Goal: Task Accomplishment & Management: Manage account settings

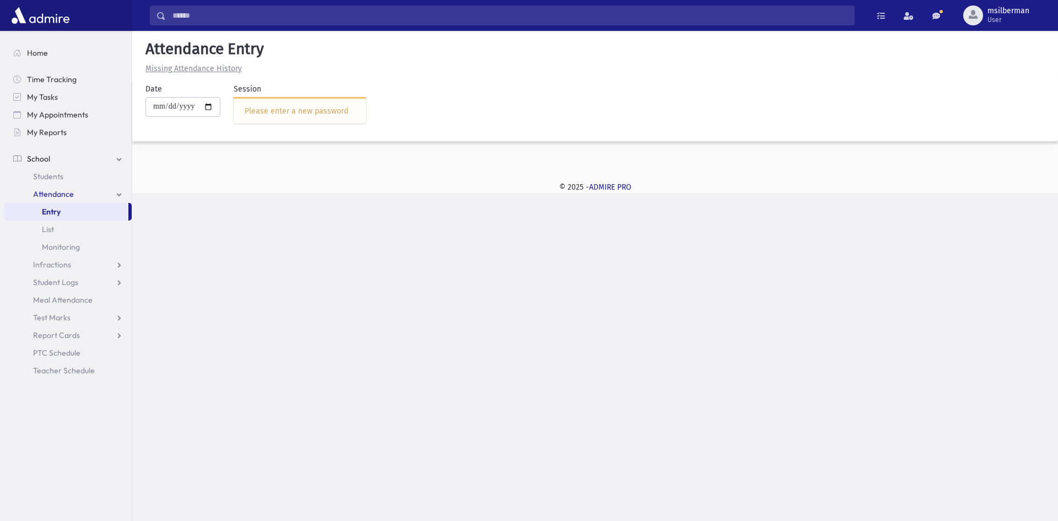
click at [354, 104] on div "Please enter a new password" at bounding box center [300, 110] width 132 height 26
drag, startPoint x: 357, startPoint y: 105, endPoint x: 351, endPoint y: 107, distance: 6.5
click at [351, 107] on div "Please enter a new password" at bounding box center [300, 111] width 110 height 12
click at [339, 101] on div "Please enter a new password" at bounding box center [300, 110] width 132 height 26
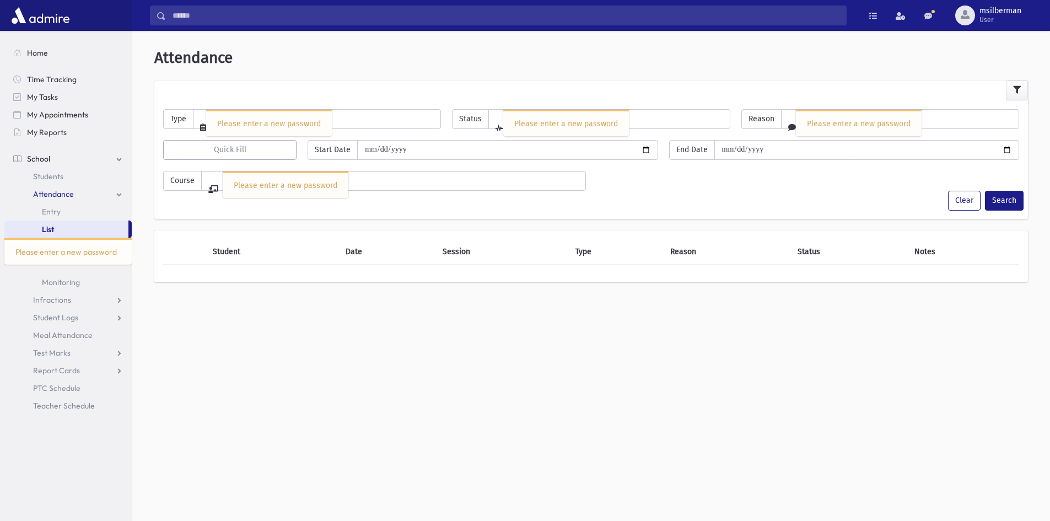
click at [296, 202] on div "Clear Search" at bounding box center [590, 201] width 873 height 20
click at [299, 191] on div "Please enter a new password" at bounding box center [286, 184] width 126 height 26
click at [281, 120] on div "Please enter a new password" at bounding box center [269, 124] width 104 height 12
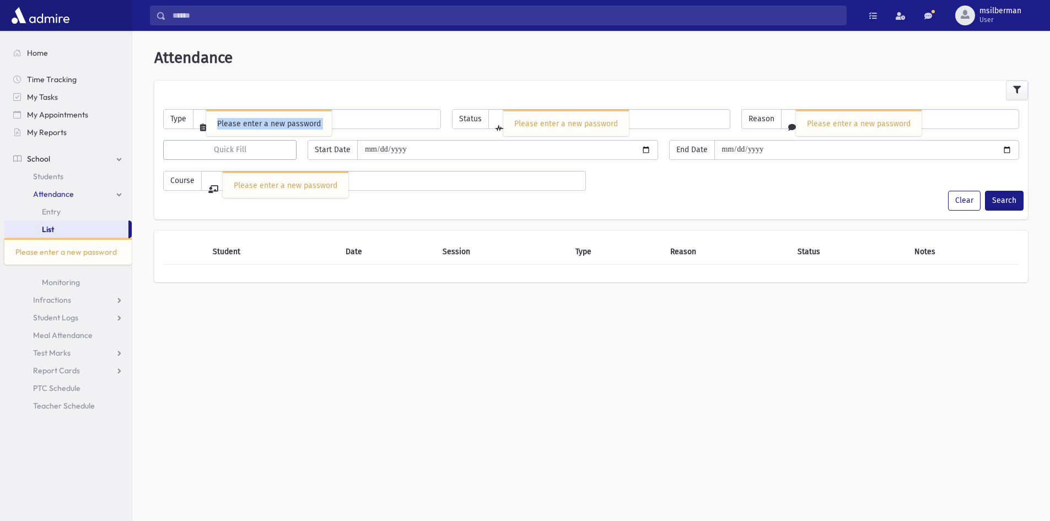
click at [281, 120] on div "Please enter a new password" at bounding box center [269, 124] width 104 height 12
click at [310, 180] on div "Please enter a new password" at bounding box center [286, 186] width 104 height 12
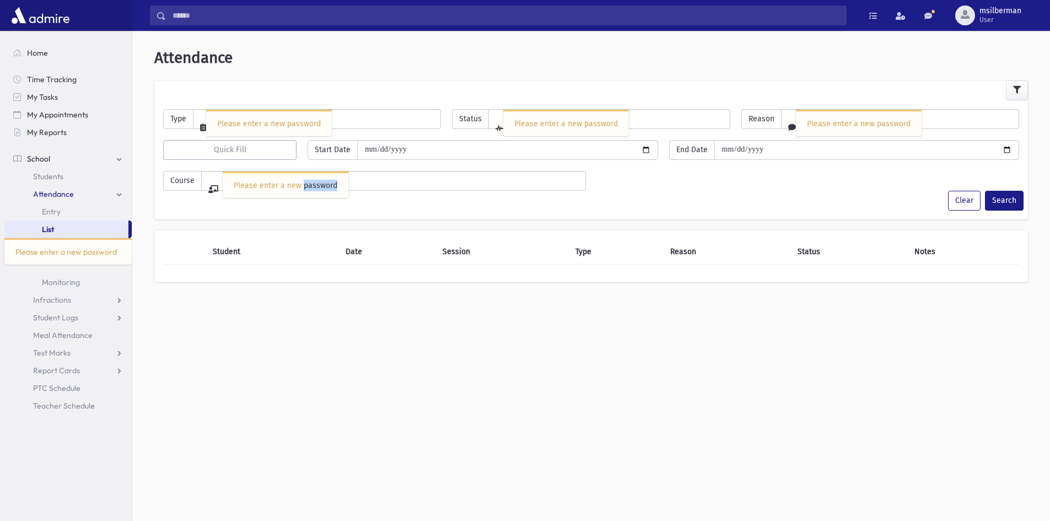
click at [310, 180] on div "Please enter a new password" at bounding box center [286, 186] width 104 height 12
click at [567, 123] on div "Please enter a new password" at bounding box center [566, 124] width 104 height 12
